Goal: Task Accomplishment & Management: Manage account settings

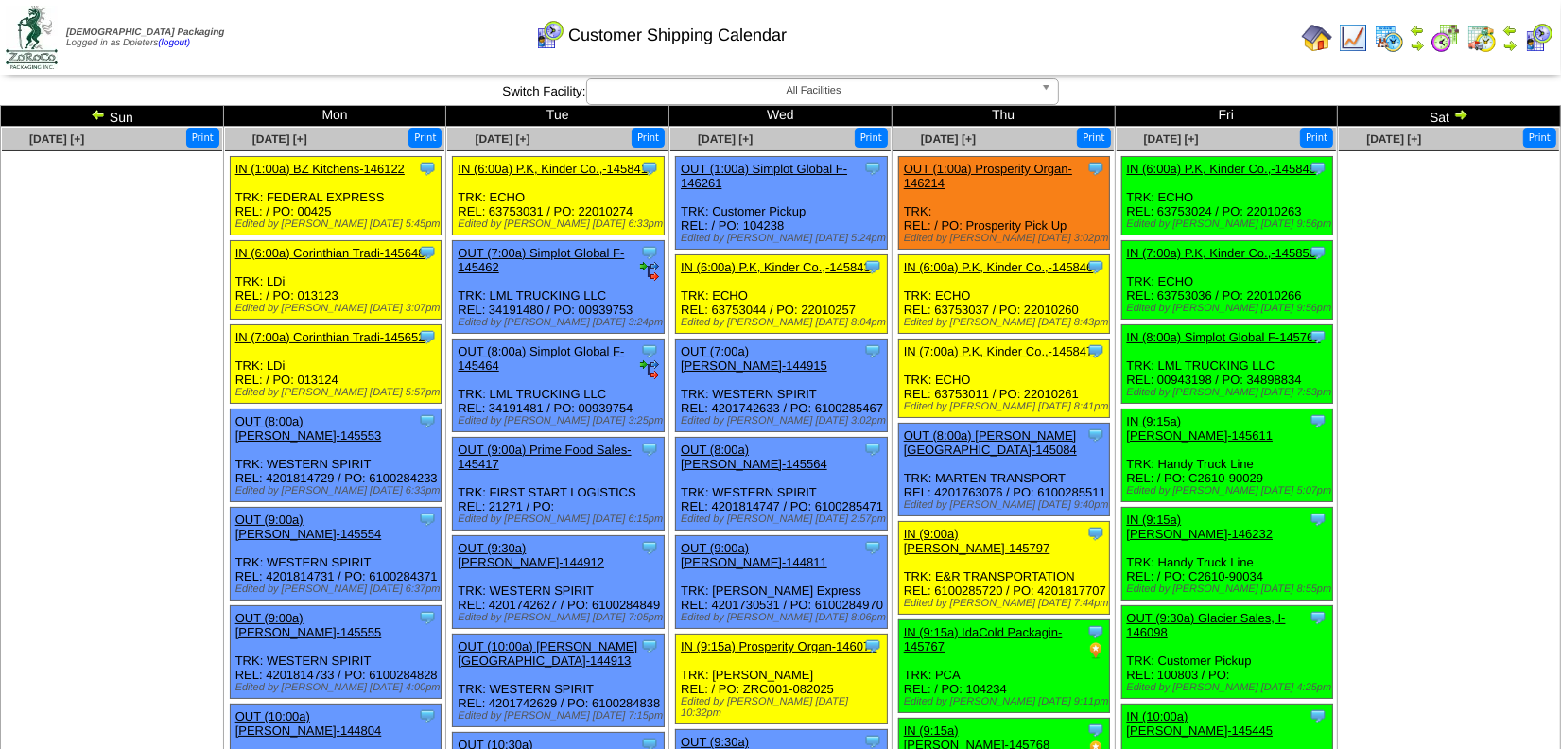
click at [1315, 43] on img at bounding box center [1317, 38] width 30 height 30
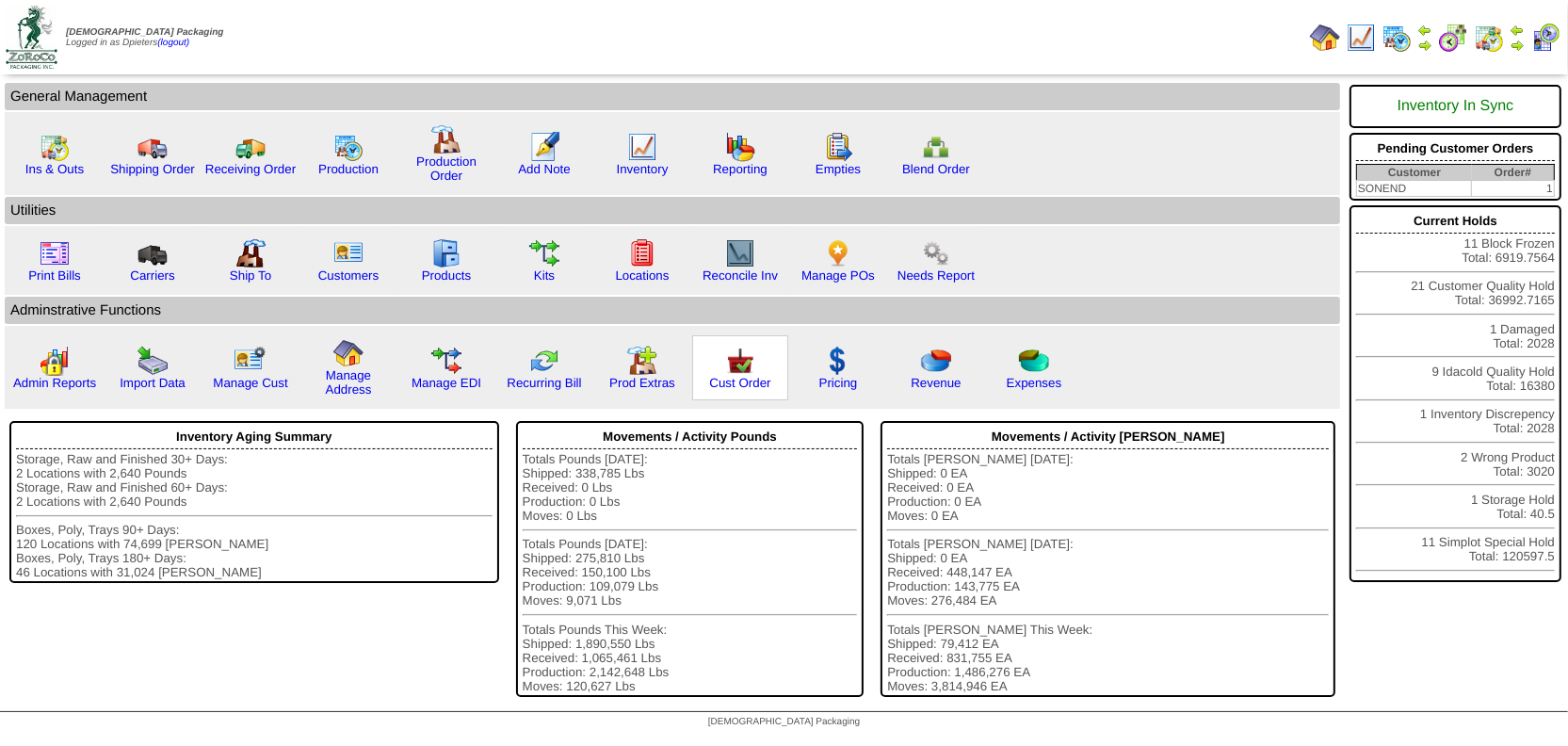
click at [727, 371] on img at bounding box center [740, 361] width 30 height 30
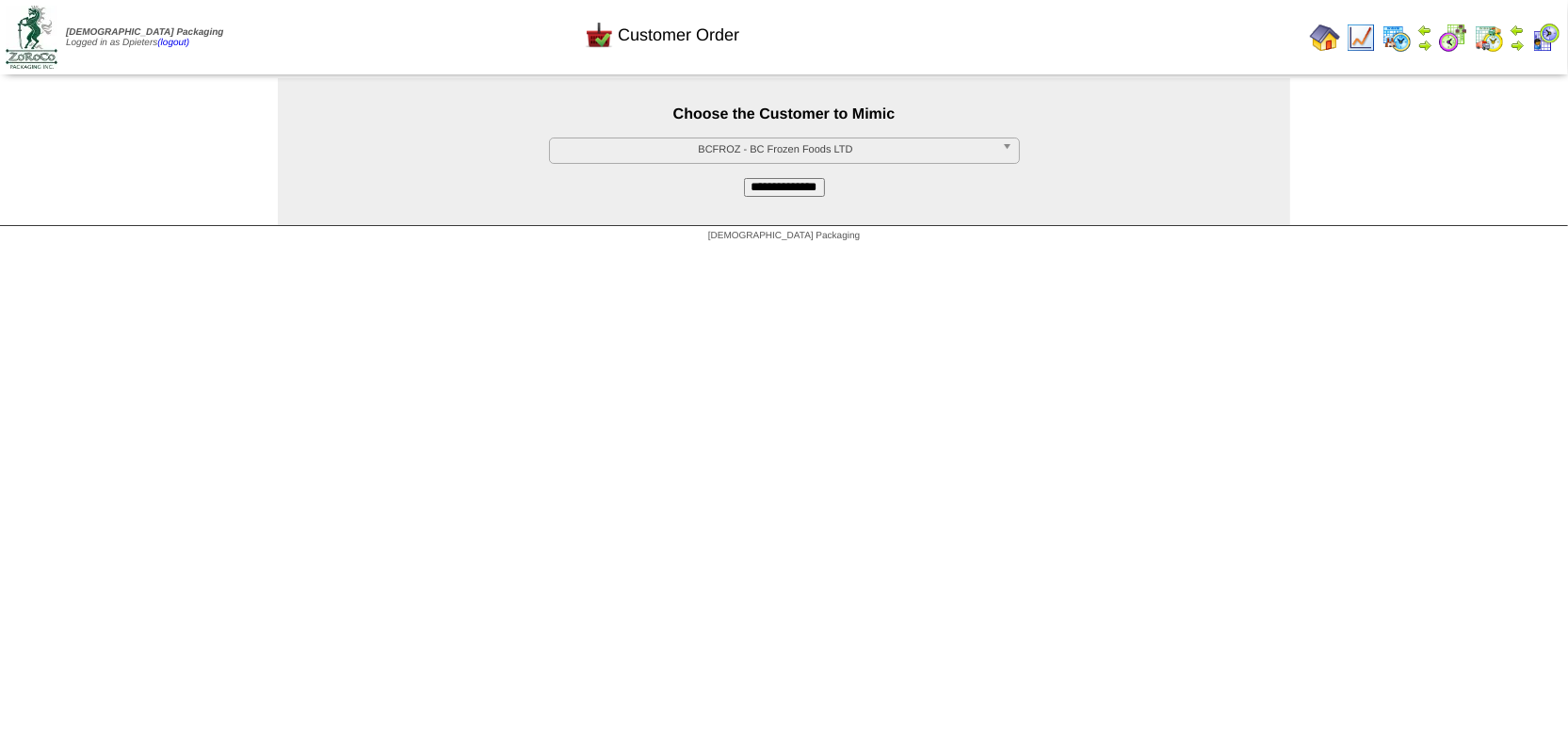
click at [674, 150] on span "BCFROZ - BC Frozen Foods LTD" at bounding box center [776, 149] width 437 height 23
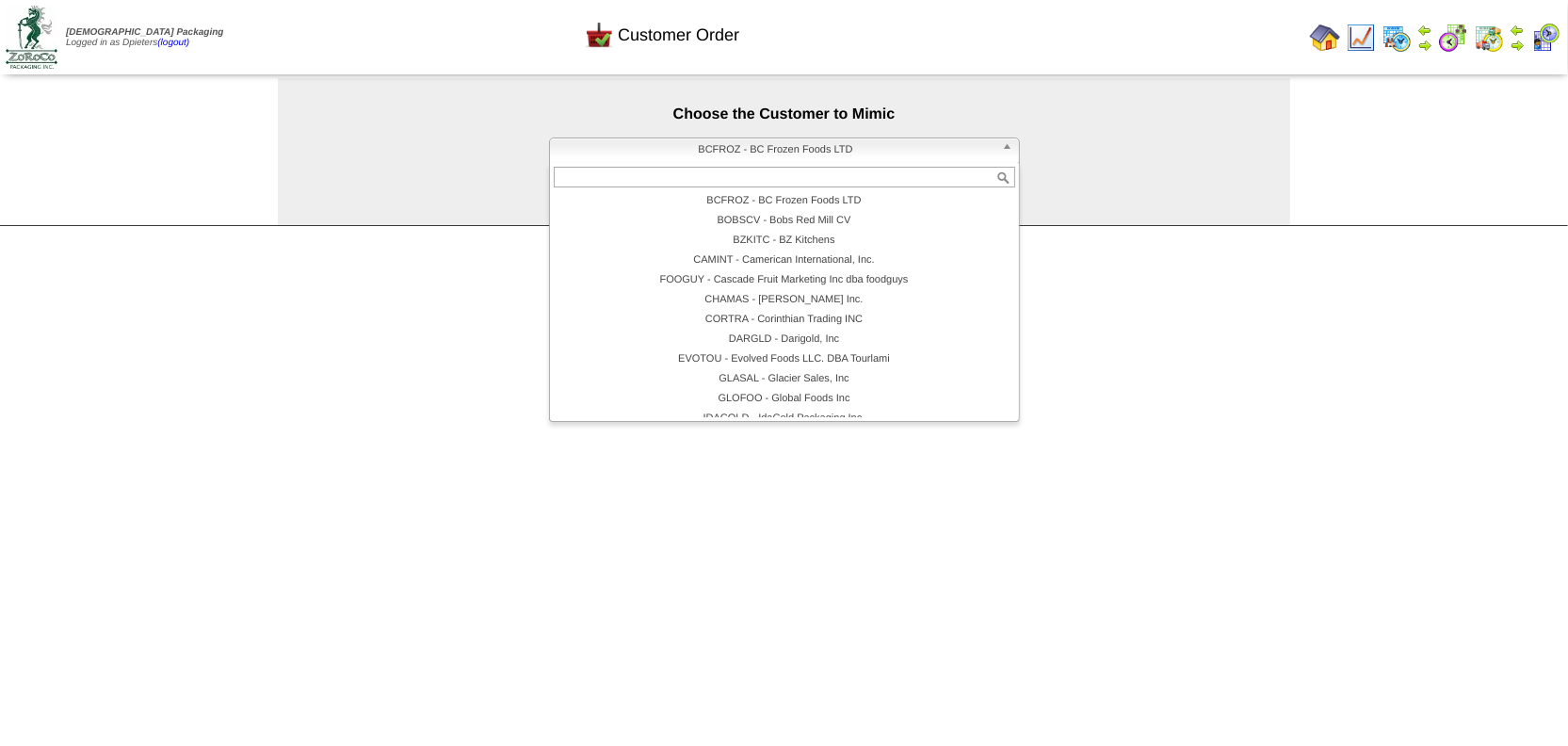
scroll to position [148, 0]
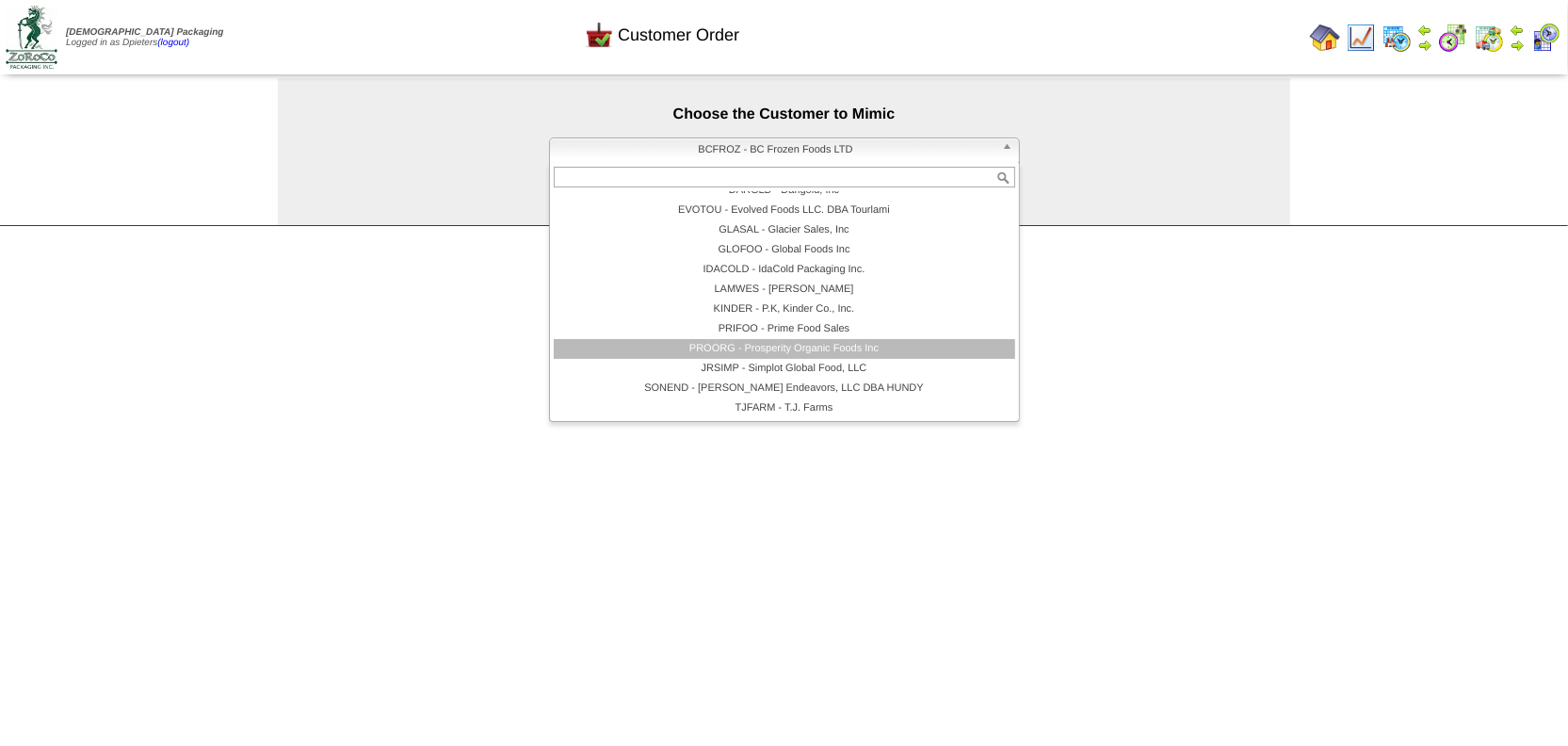
click at [723, 348] on li "PROORG - Prosperity Organic Foods Inc" at bounding box center [784, 349] width 461 height 20
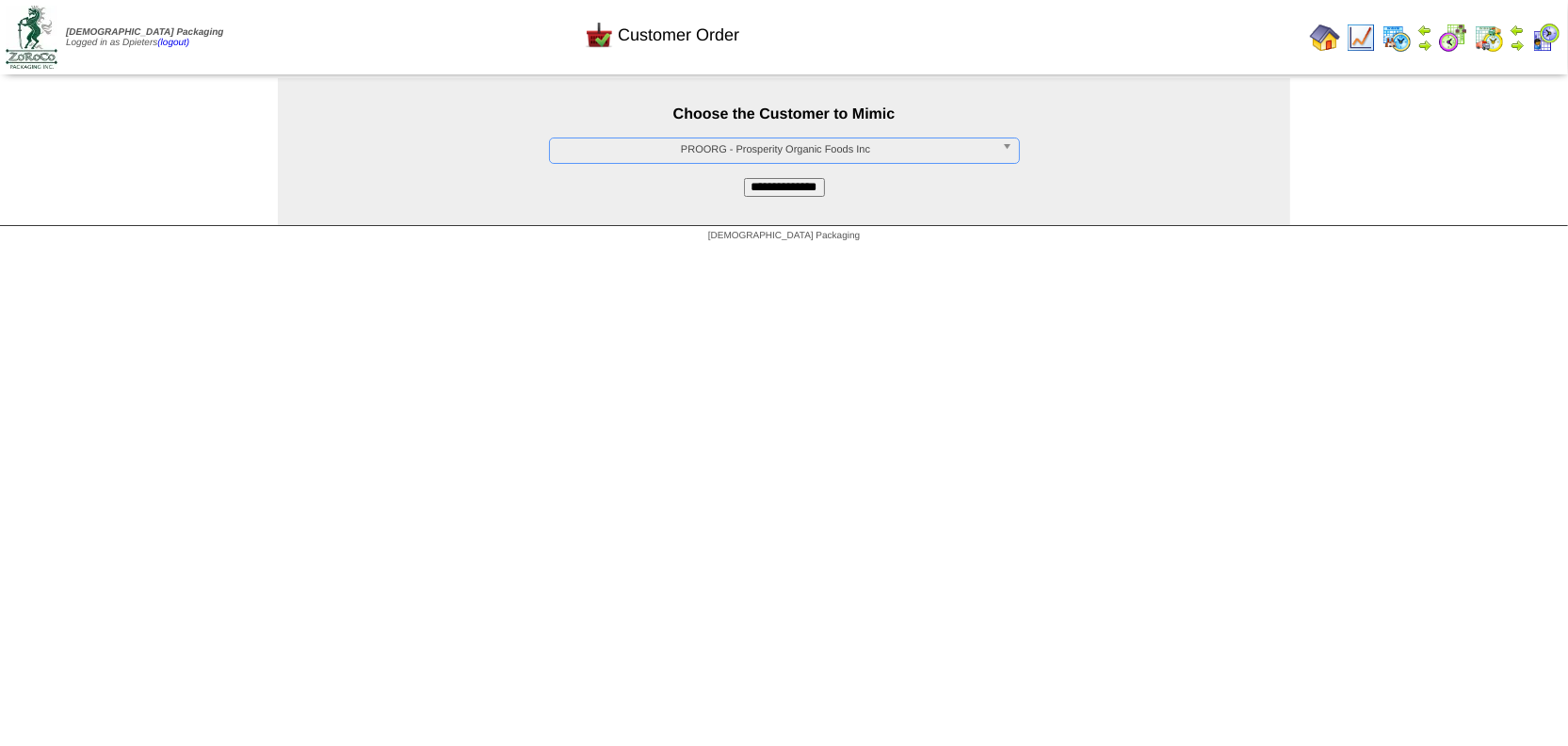
click at [807, 189] on input "**********" at bounding box center [784, 187] width 81 height 19
